Goal: Transaction & Acquisition: Purchase product/service

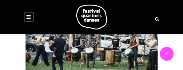
scroll to position [219, 0]
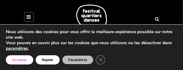
click at [24, 60] on button "Accepter" at bounding box center [19, 60] width 27 height 9
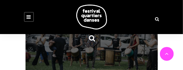
scroll to position [222, 0]
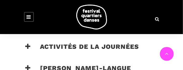
scroll to position [432, 0]
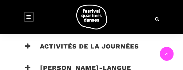
click at [54, 43] on h3 "Activités de la journées" at bounding box center [83, 50] width 114 height 15
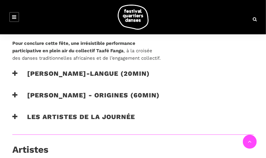
scroll to position [597, 0]
click at [98, 70] on h3 "Les artistes de la journée" at bounding box center [73, 120] width 123 height 15
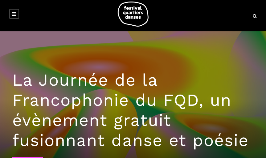
scroll to position [0, 0]
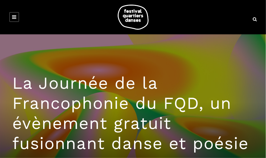
click at [14, 16] on icon at bounding box center [14, 16] width 4 height 5
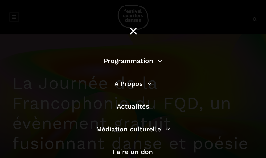
click at [14, 16] on div "Programmation Billetterie 2025 Programmation Gratuite Calendrier du Festival Le…" at bounding box center [133, 128] width 266 height 257
click at [124, 62] on link "Programmation" at bounding box center [133, 61] width 58 height 8
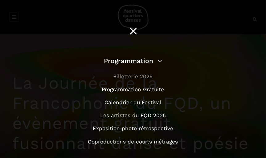
click at [124, 70] on link "Billetterie 2025" at bounding box center [132, 76] width 39 height 6
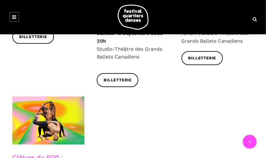
scroll to position [1030, 0]
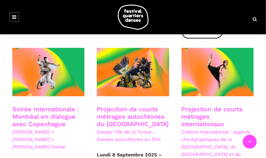
scroll to position [363, 0]
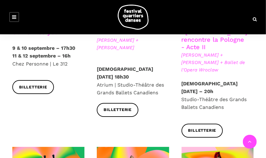
scroll to position [601, 0]
